Goal: Communication & Community: Ask a question

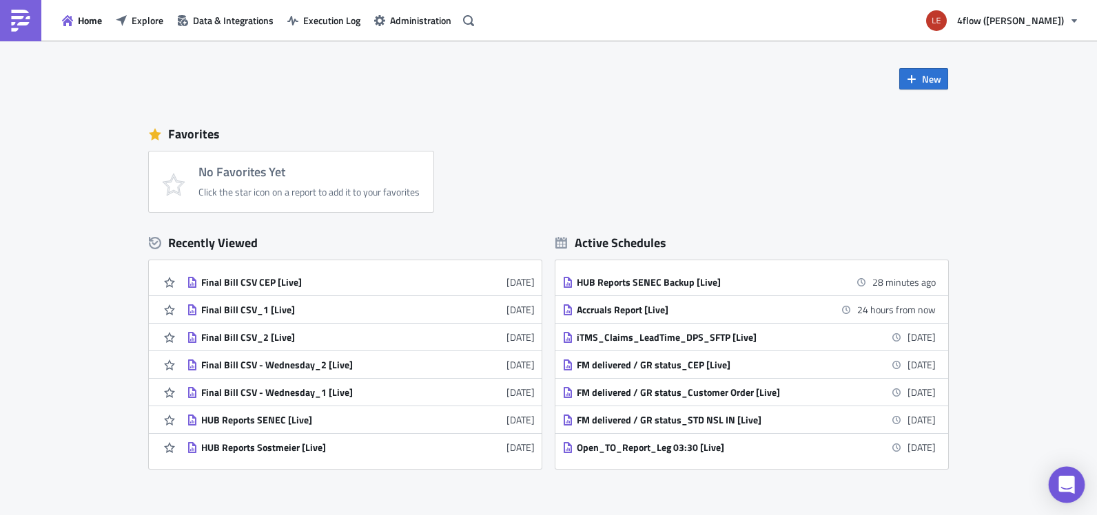
click at [1082, 501] on body "Home Explore Data & Integrations Execution Log Administration 4flow ([PERSON_NA…" at bounding box center [548, 258] width 1097 height 517
click at [1068, 485] on icon "Open Intercom Messenger" at bounding box center [1066, 485] width 16 height 18
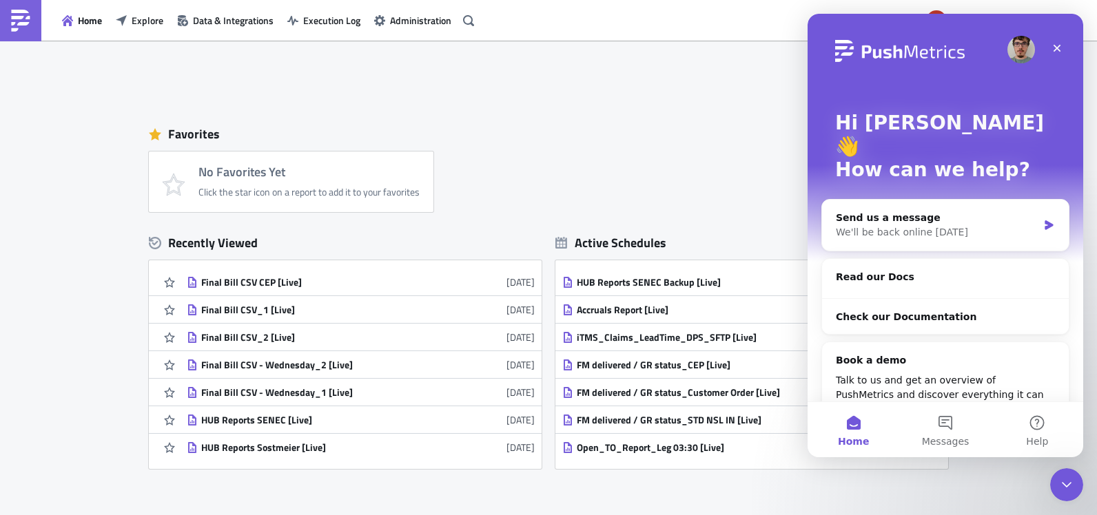
scroll to position [28, 0]
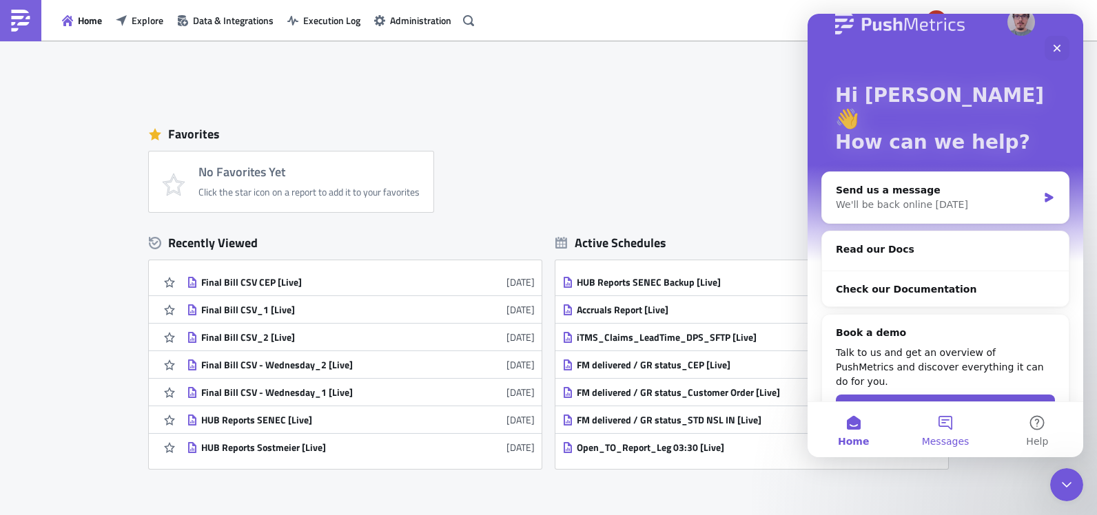
click at [949, 437] on span "Messages" at bounding box center [946, 442] width 48 height 10
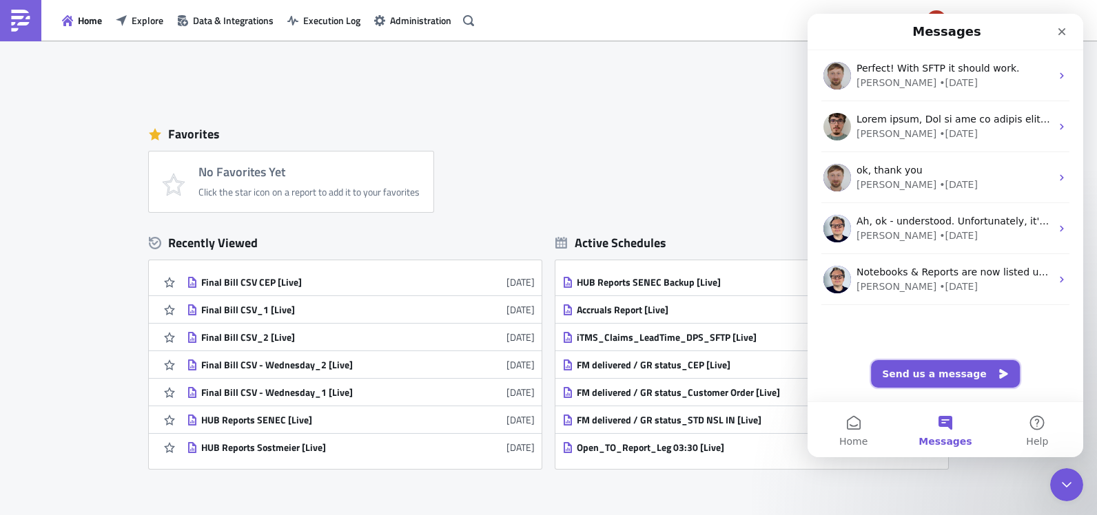
click at [940, 364] on button "Send us a message" at bounding box center [945, 374] width 149 height 28
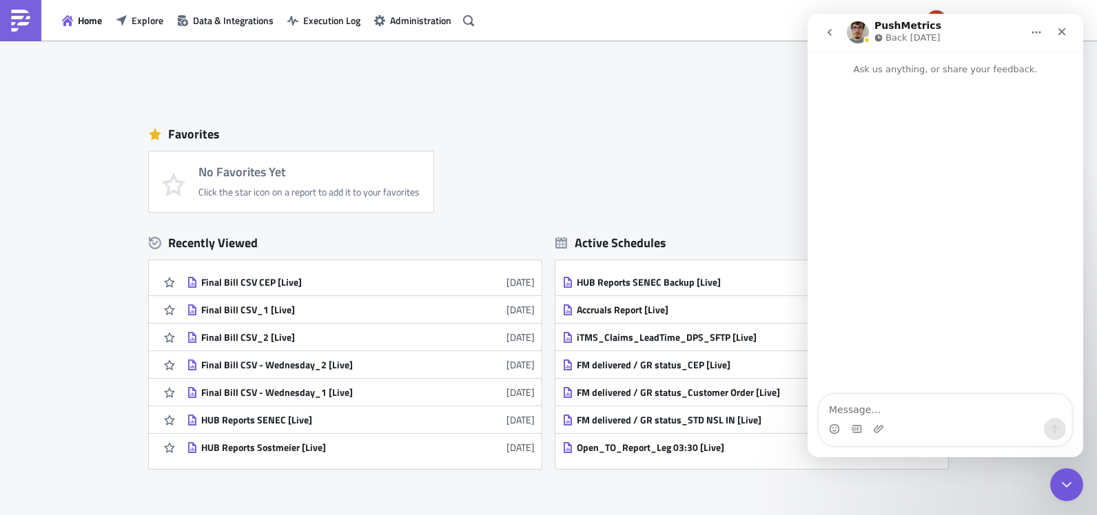
click at [889, 401] on textarea "Message…" at bounding box center [945, 406] width 252 height 23
type textarea "G"
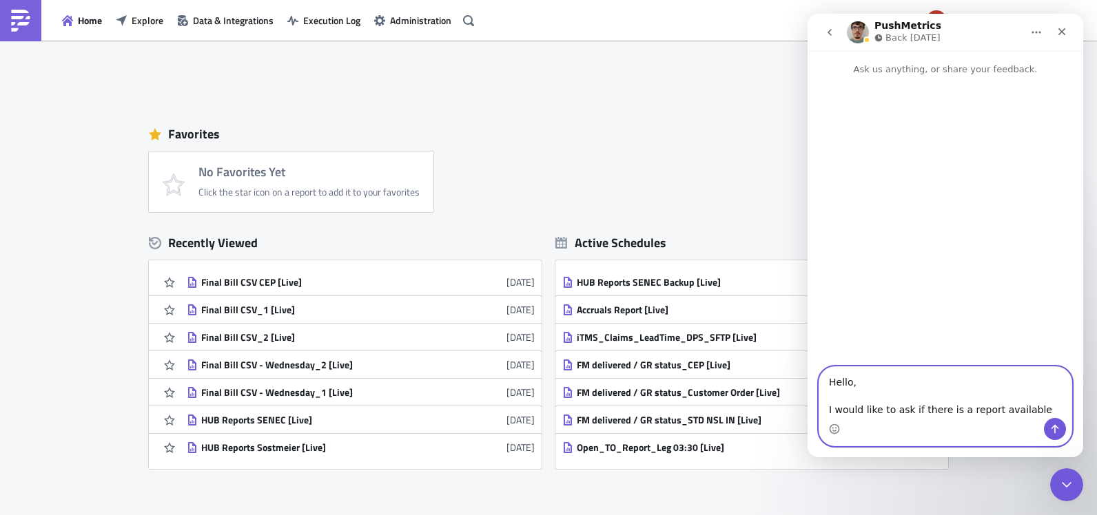
click at [1036, 407] on textarea "Hello, I would like to ask if there is a report available" at bounding box center [945, 392] width 252 height 51
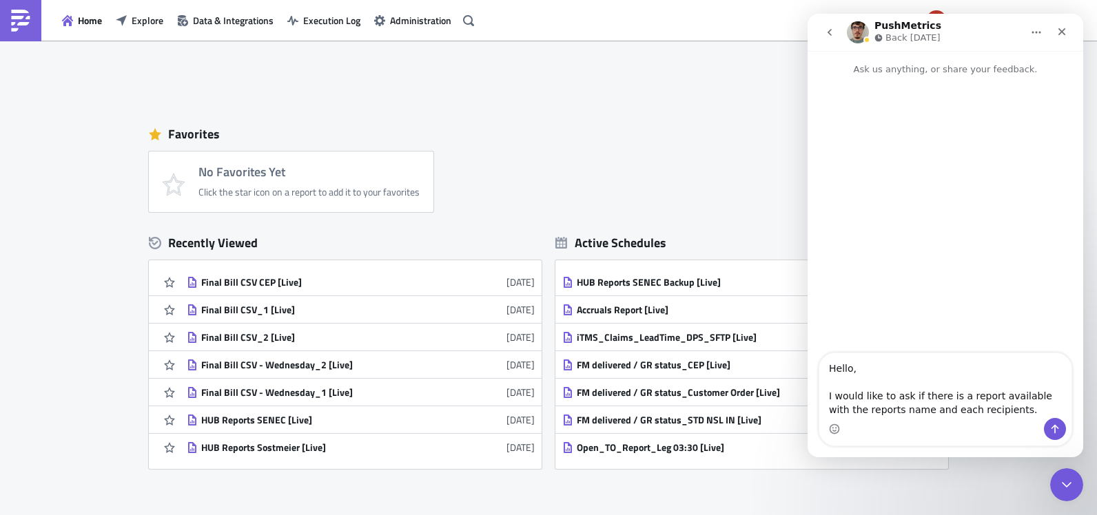
drag, startPoint x: 947, startPoint y: 408, endPoint x: 995, endPoint y: 418, distance: 49.3
click at [995, 418] on div "Intercom messenger" at bounding box center [945, 429] width 252 height 22
click at [985, 410] on textarea "Hello, I would like to ask if there is a report available with the reports name…" at bounding box center [945, 385] width 252 height 65
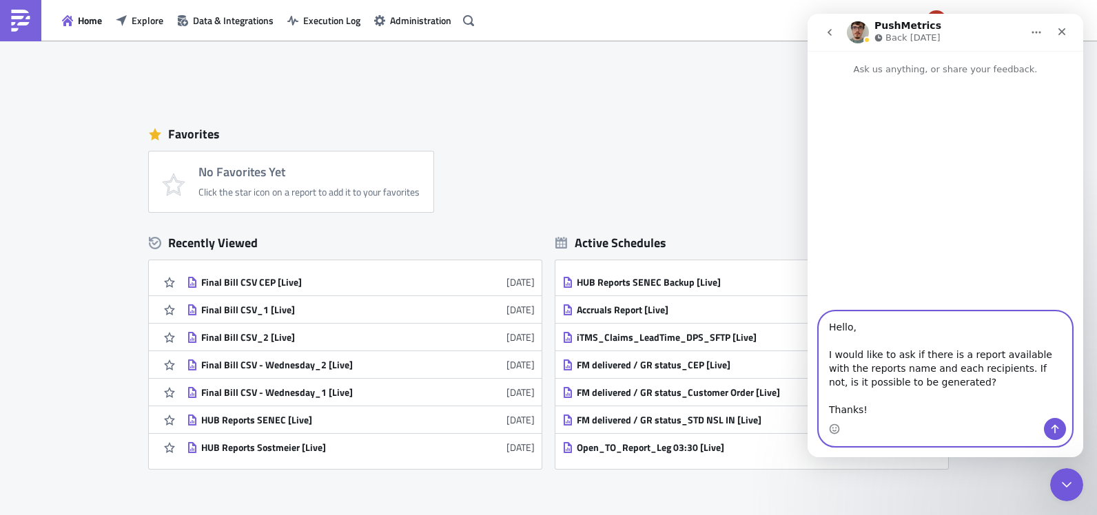
scroll to position [23, 0]
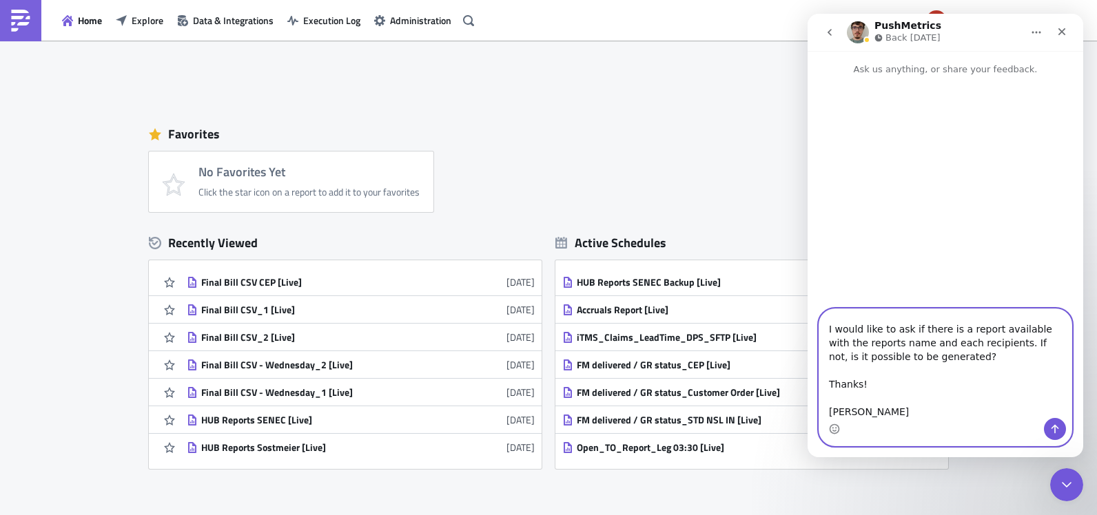
type textarea "Hello, I would like to ask if there is a report available with the reports name…"
click at [1052, 427] on icon "Send a message…" at bounding box center [1054, 429] width 11 height 11
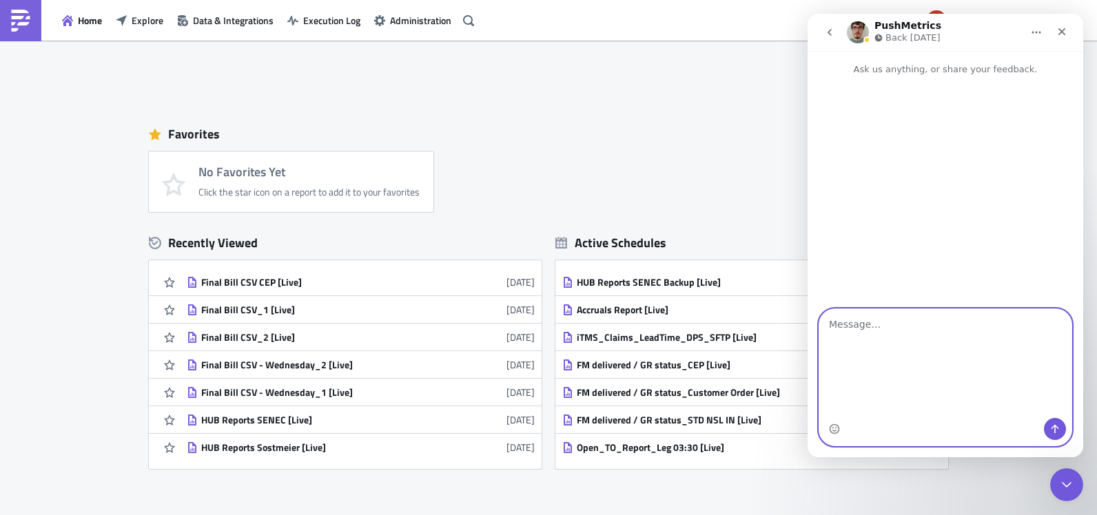
scroll to position [0, 0]
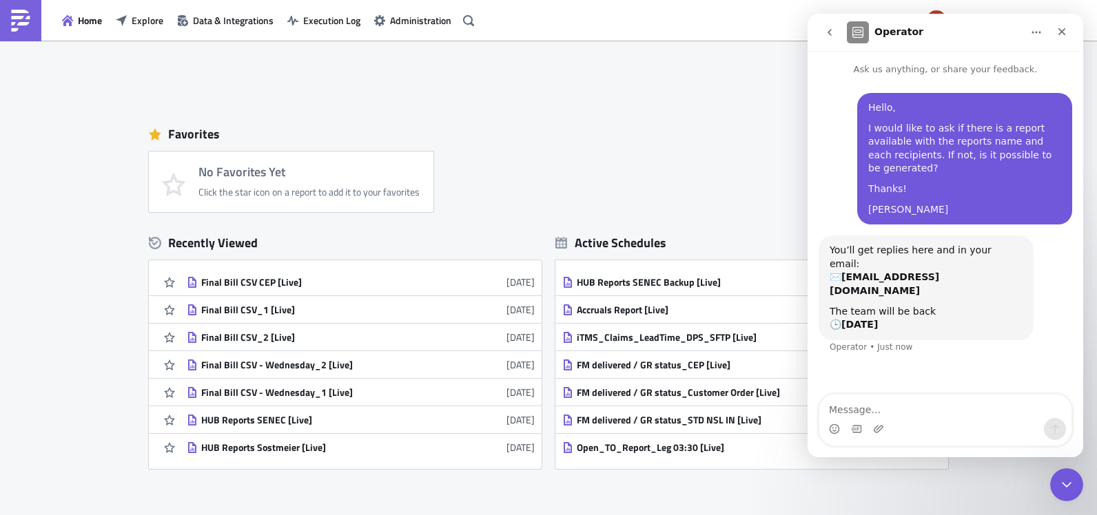
click at [777, 168] on div "No Favorites Yet Click the star icon on a report to add it to your favorites" at bounding box center [555, 182] width 813 height 61
click at [581, 149] on div "Favorites No Favorites Yet Click the star icon on a report to add it to your fa…" at bounding box center [548, 164] width 799 height 95
click at [1068, 31] on div "Close" at bounding box center [1061, 31] width 25 height 25
